Goal: Transaction & Acquisition: Purchase product/service

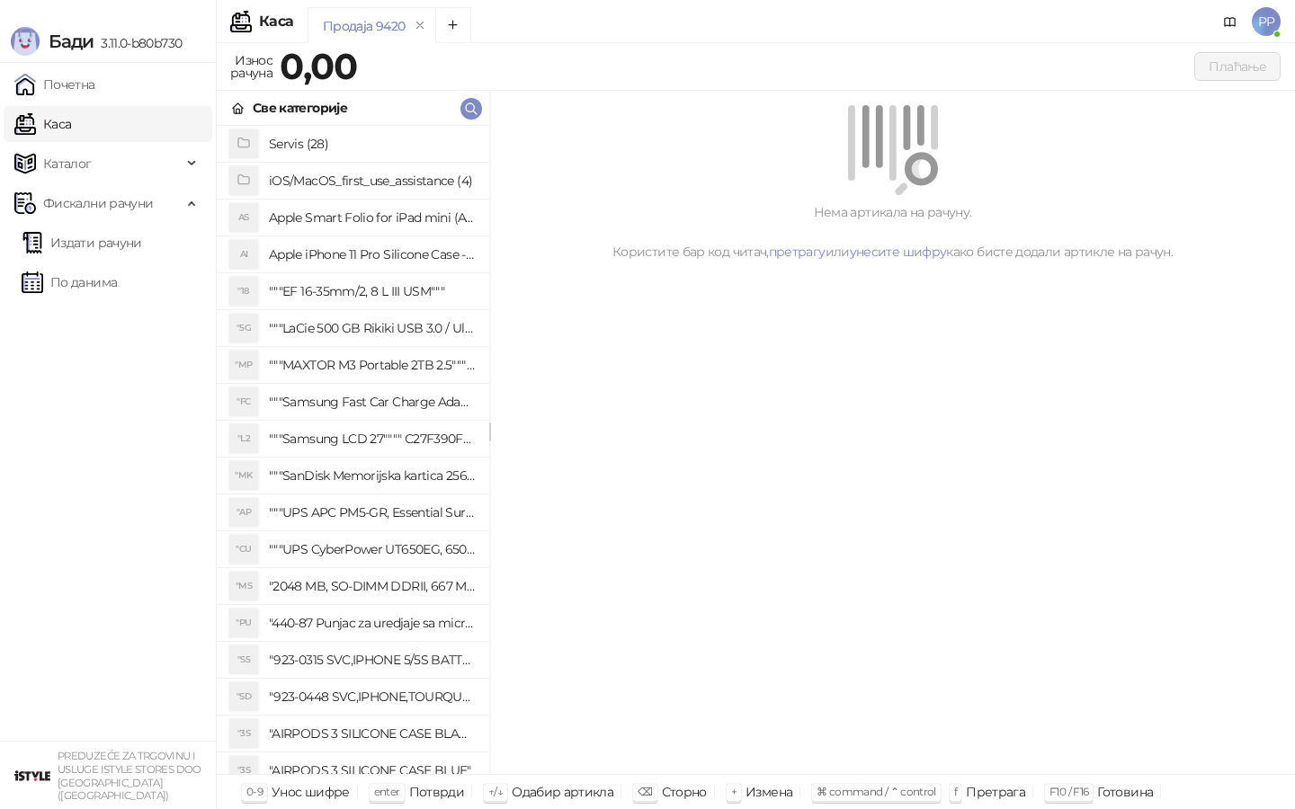
click at [474, 107] on icon "button" at bounding box center [471, 108] width 11 height 11
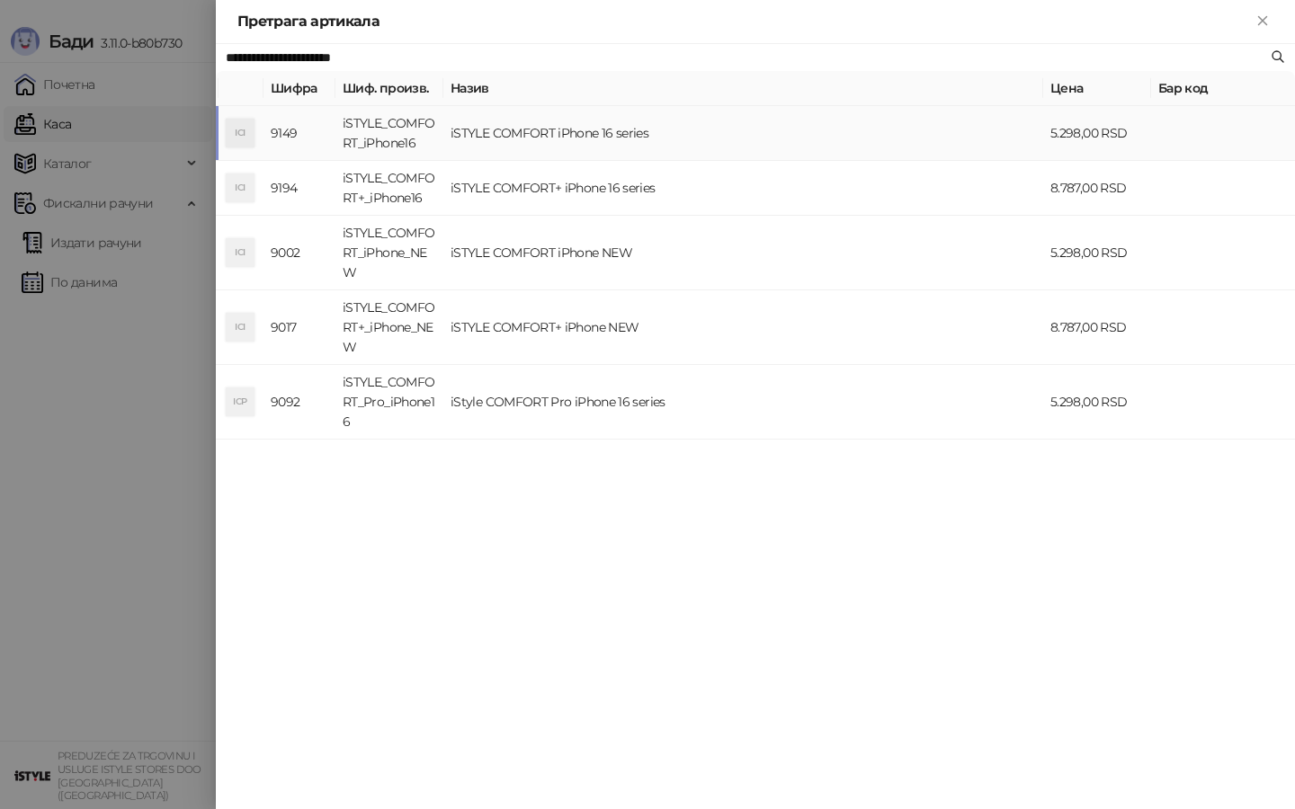
click at [526, 129] on td "iSTYLE COMFORT iPhone 16 series" at bounding box center [743, 133] width 600 height 55
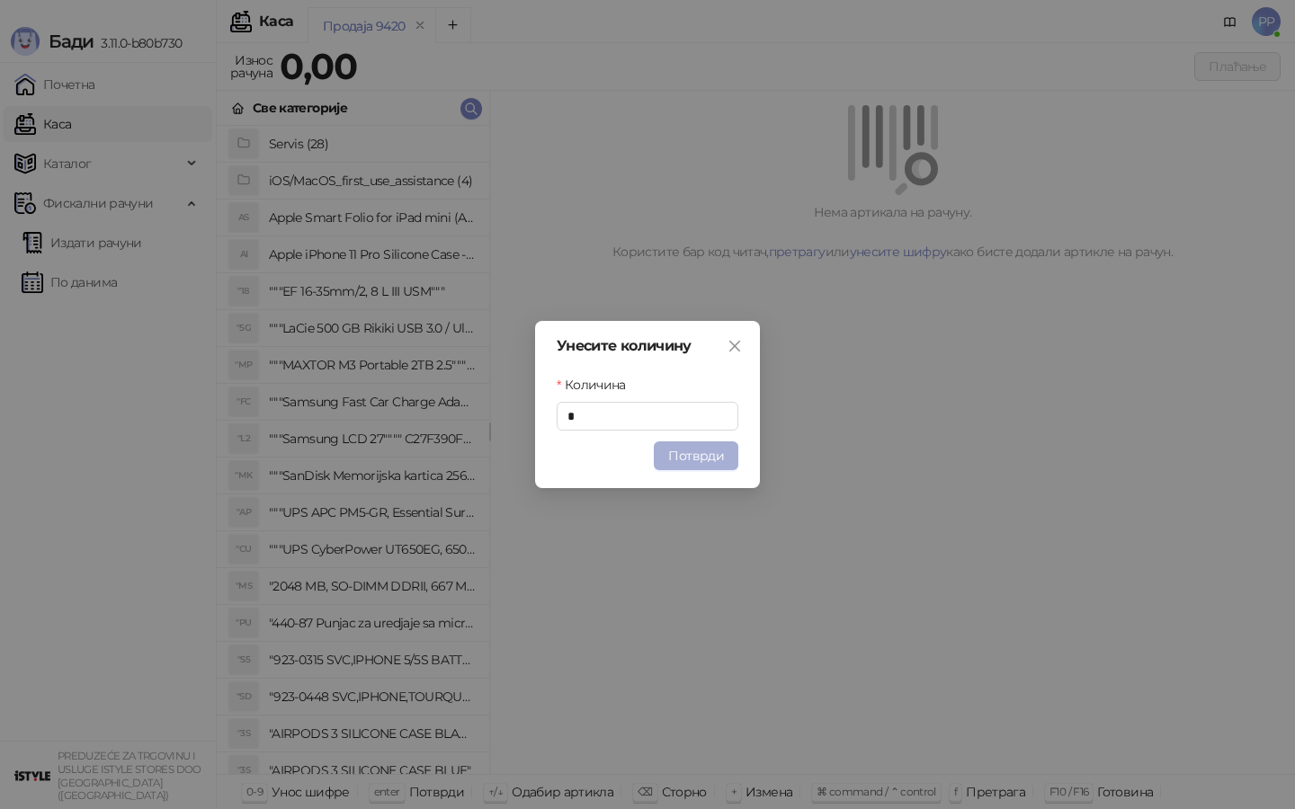
click at [689, 467] on button "Потврди" at bounding box center [696, 456] width 85 height 29
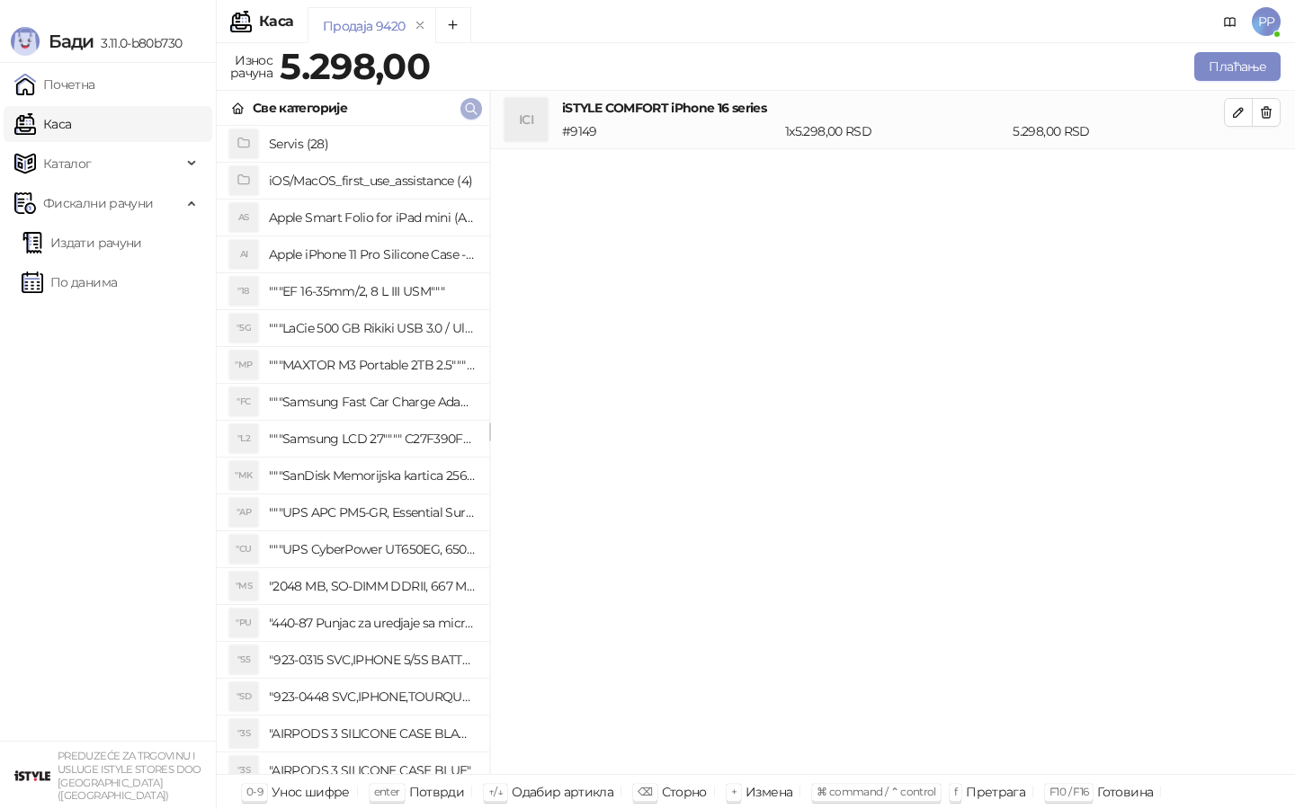
click at [475, 104] on icon "button" at bounding box center [471, 109] width 14 height 14
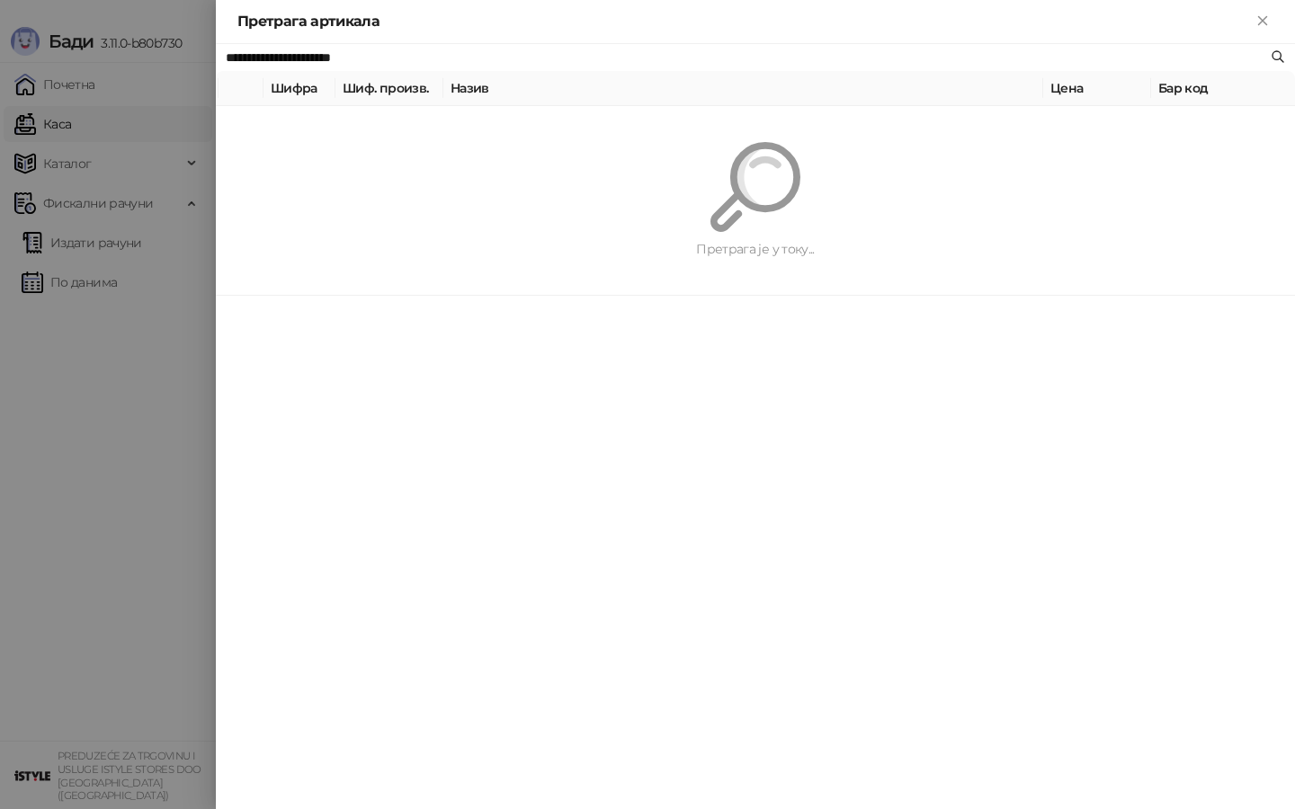
paste input "text"
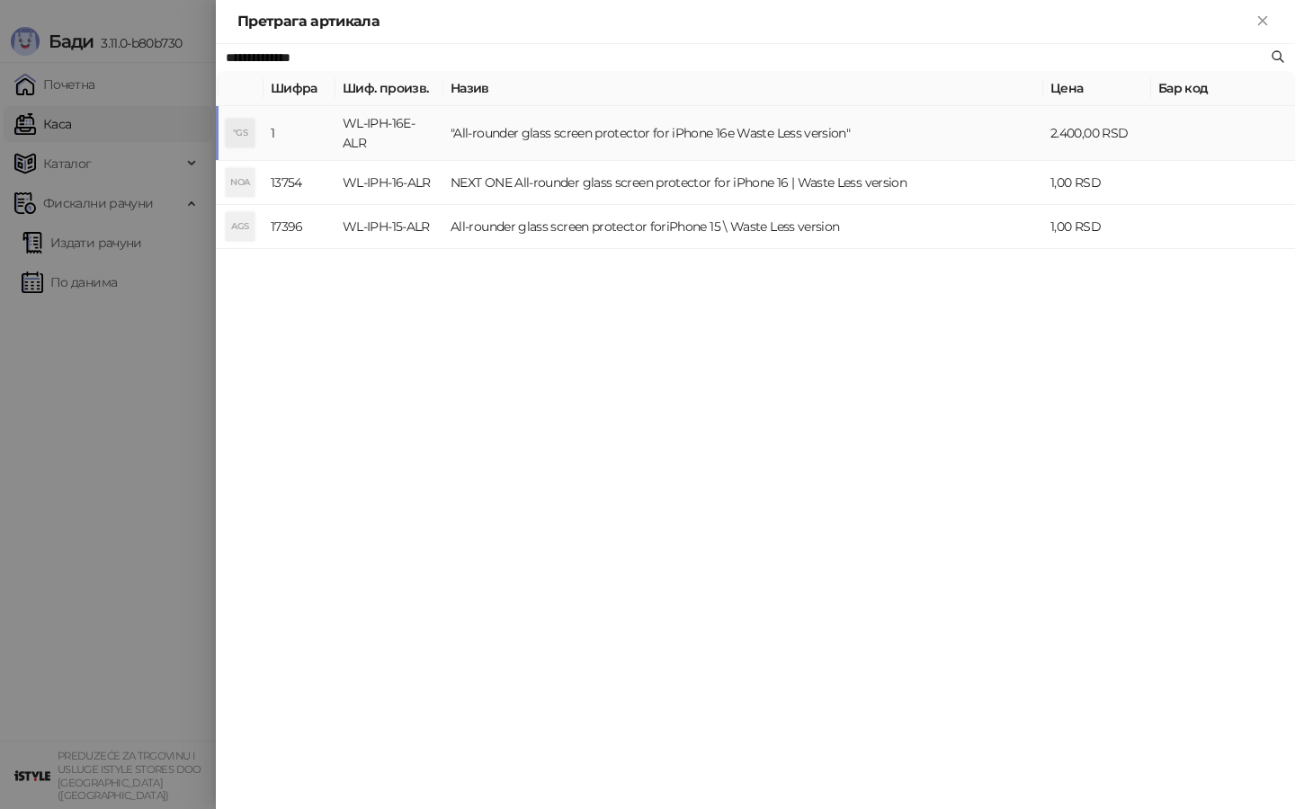
type input "**********"
click at [545, 129] on td ""All-rounder glass screen protector for iPhone 16e Waste Less version"" at bounding box center [743, 133] width 600 height 55
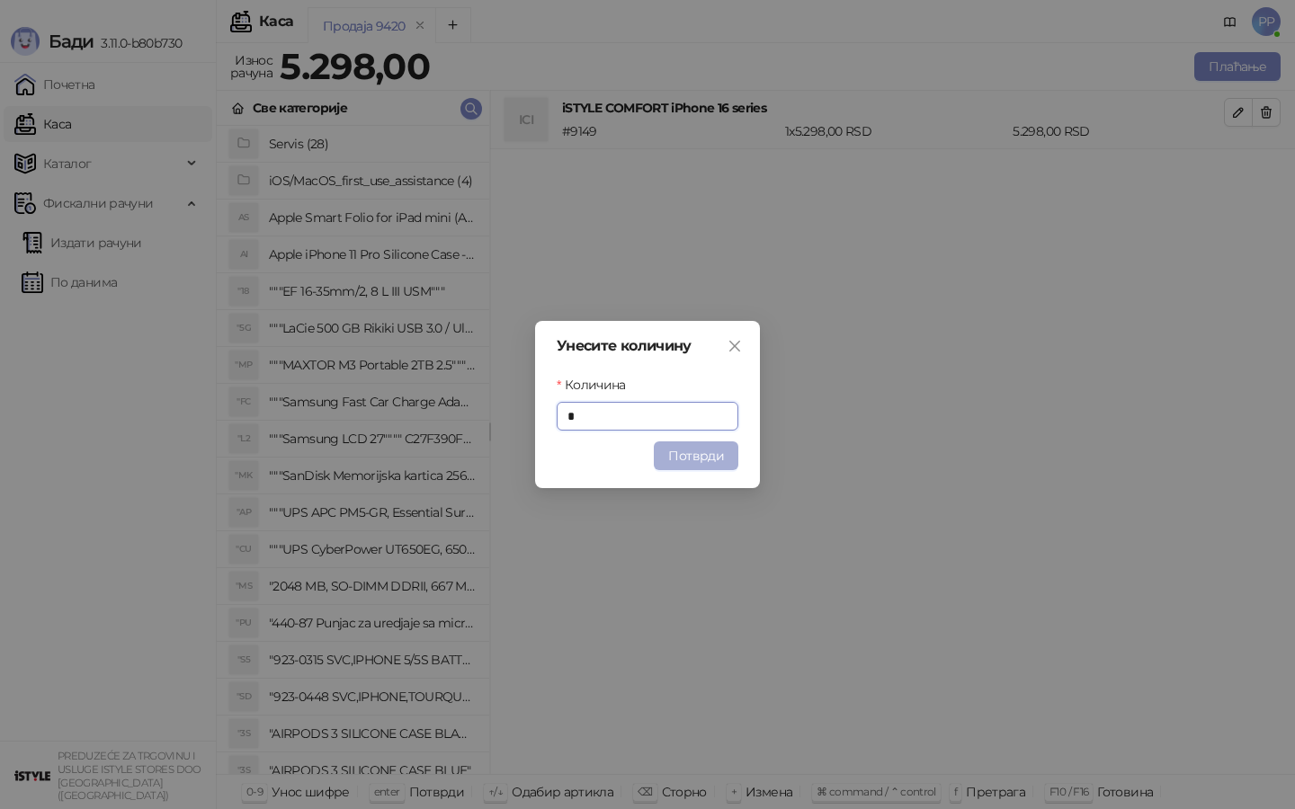
click at [686, 453] on button "Потврди" at bounding box center [696, 456] width 85 height 29
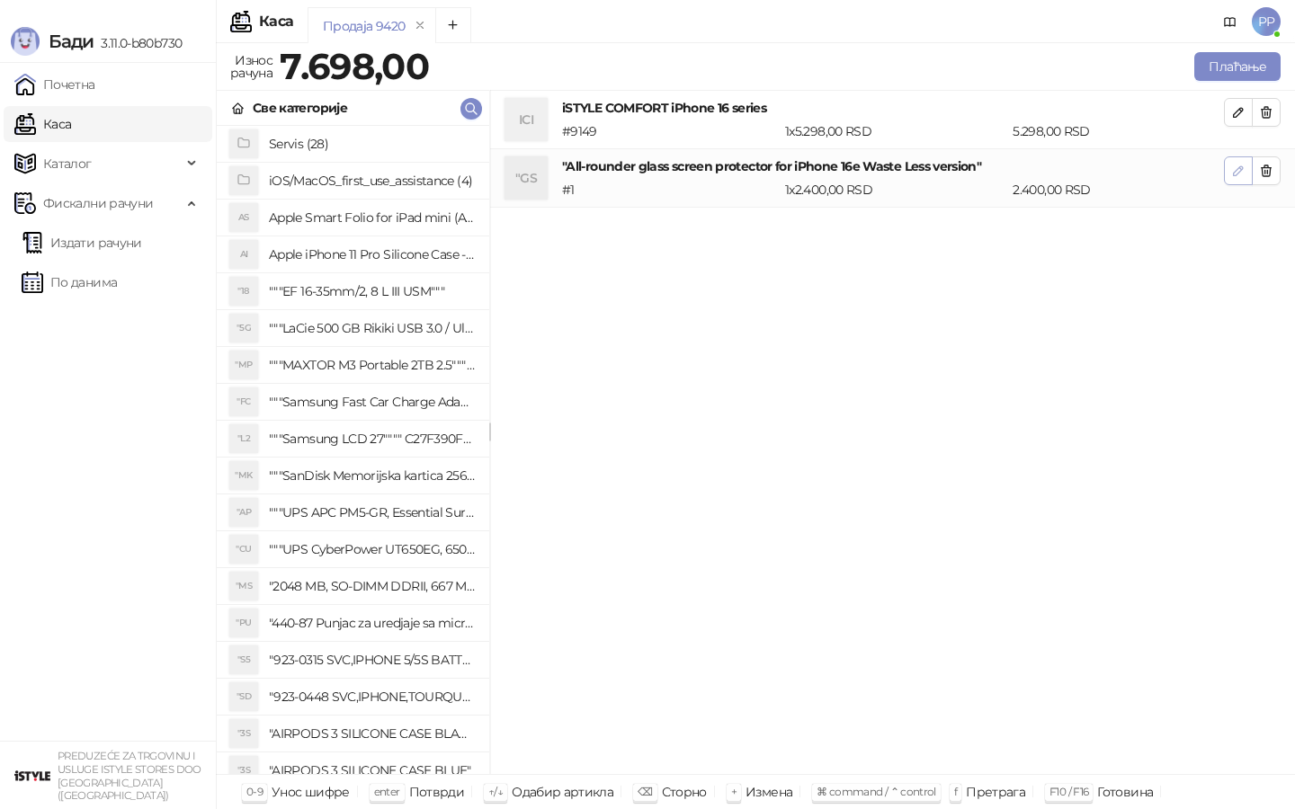
click at [1241, 175] on icon "button" at bounding box center [1238, 171] width 14 height 14
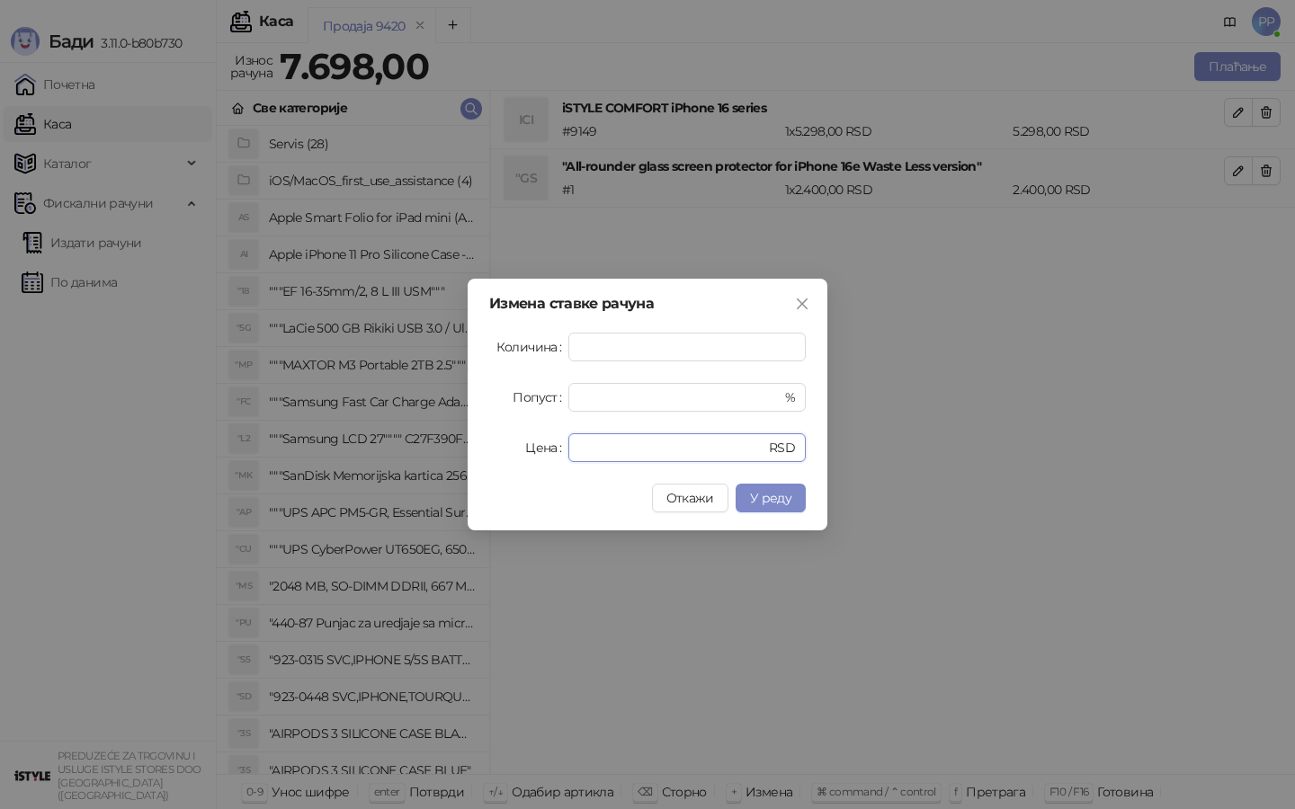
drag, startPoint x: 646, startPoint y: 443, endPoint x: 435, endPoint y: 436, distance: 210.6
click at [446, 437] on div "Измена ставке рачуна Количина * Попуст * % Цена **** RSD Откажи У реду" at bounding box center [647, 404] width 1295 height 809
type input "*"
click at [754, 496] on span "У реду" at bounding box center [770, 498] width 41 height 16
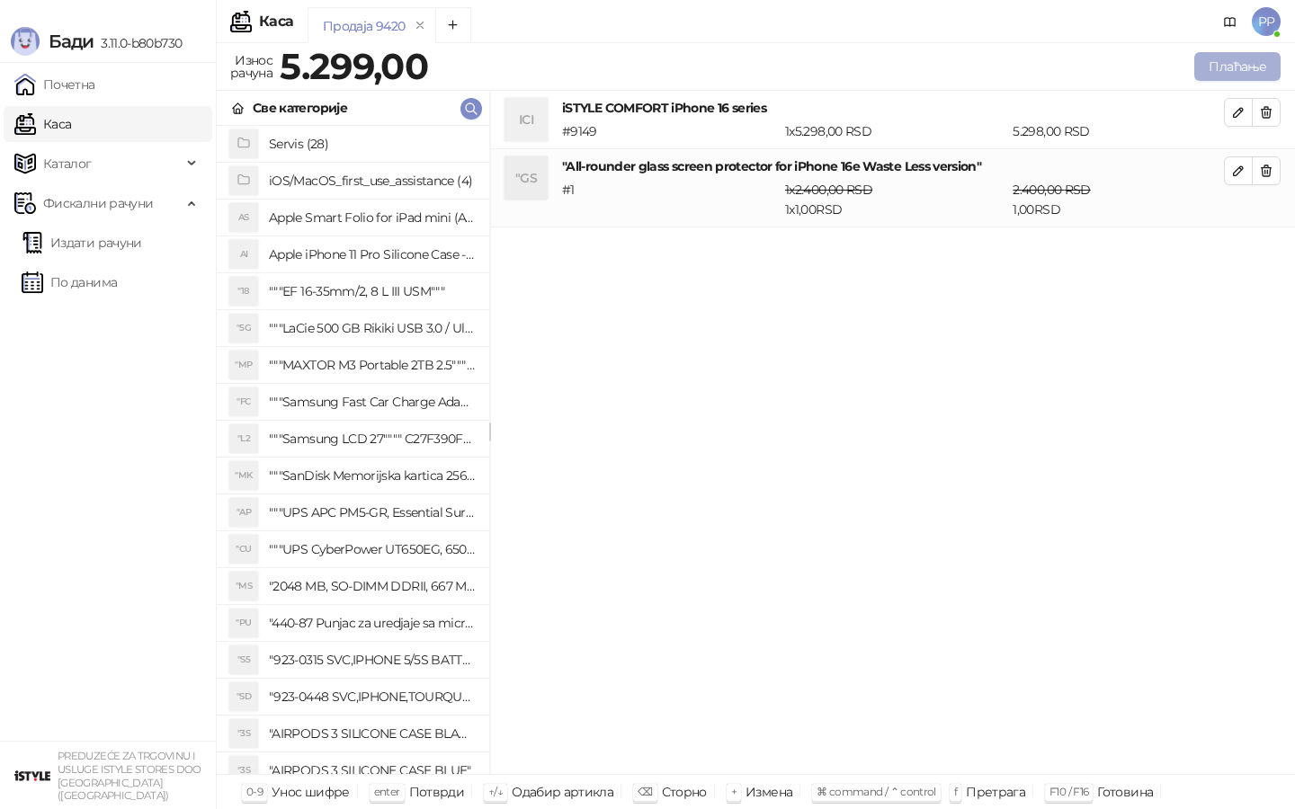
click at [1235, 67] on button "Плаћање" at bounding box center [1237, 66] width 86 height 29
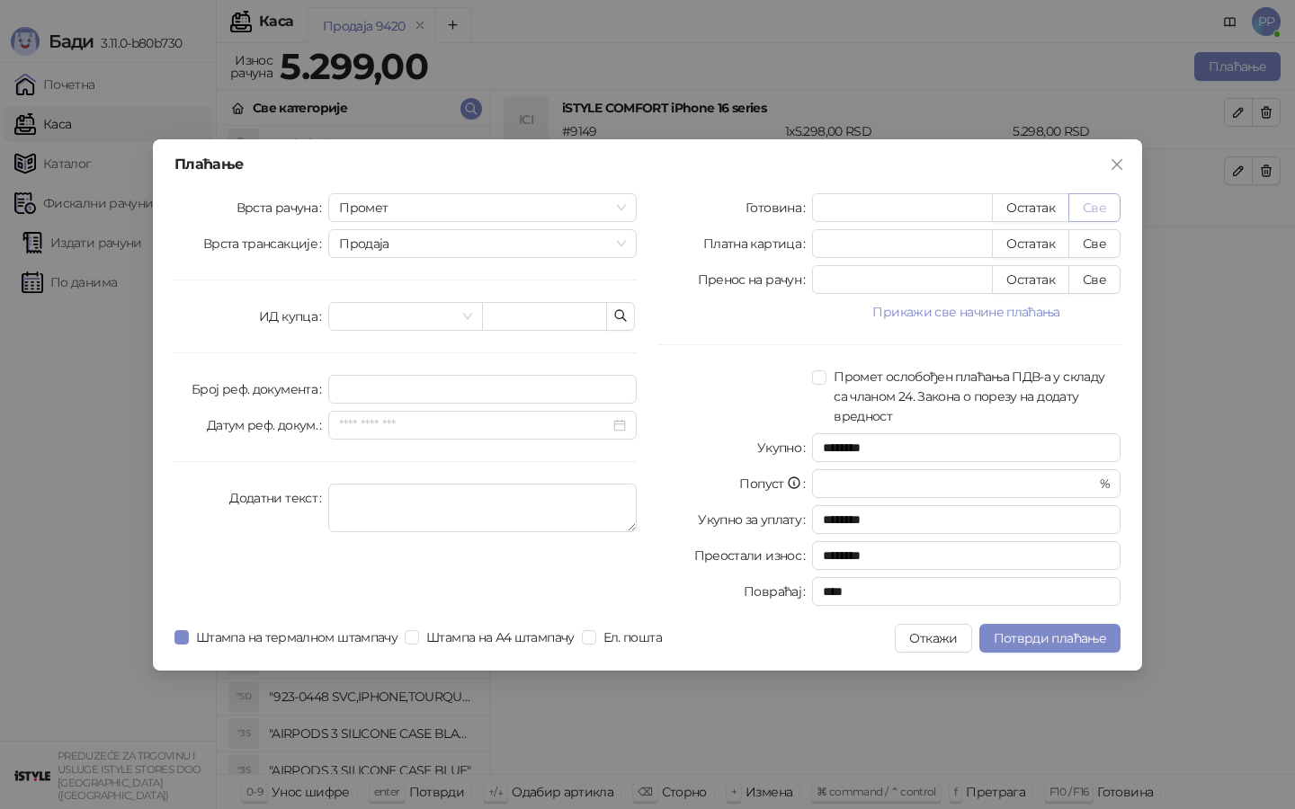
click at [1082, 217] on button "Све" at bounding box center [1094, 207] width 52 height 29
type input "****"
click at [1047, 639] on span "Потврди плаћање" at bounding box center [1050, 638] width 112 height 16
